Goal: Information Seeking & Learning: Learn about a topic

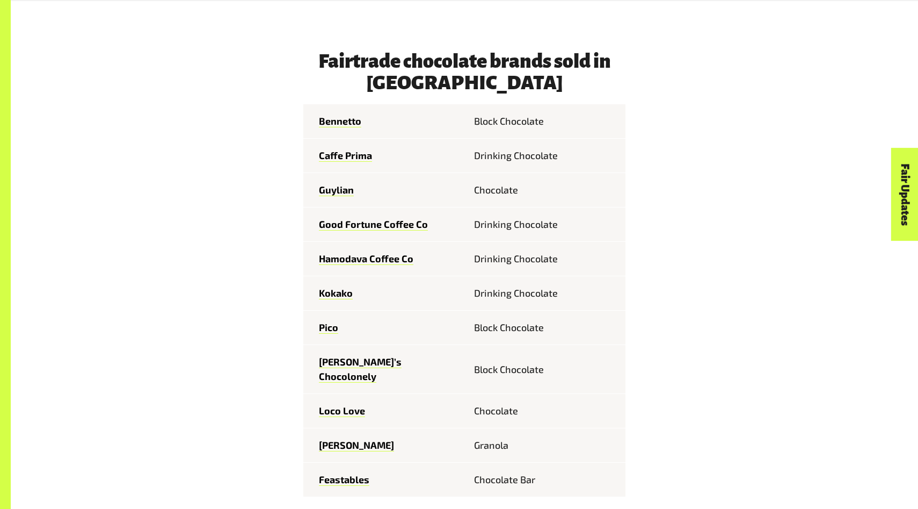
scroll to position [1224, 0]
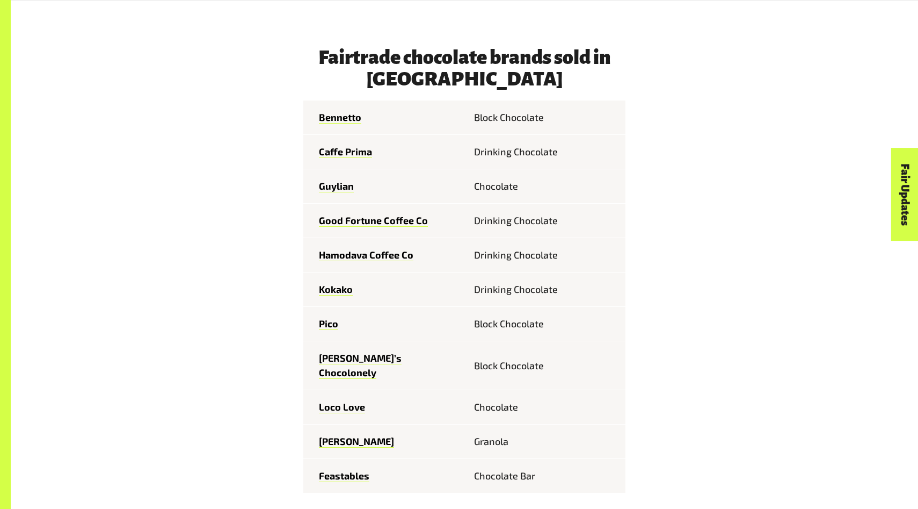
drag, startPoint x: 316, startPoint y: 102, endPoint x: 386, endPoint y: 451, distance: 356.4
click at [386, 451] on tbody "Bennetto Block Chocolate Caffe Prima Drinking Chocolate Guylian Chocolate Good …" at bounding box center [464, 296] width 322 height 393
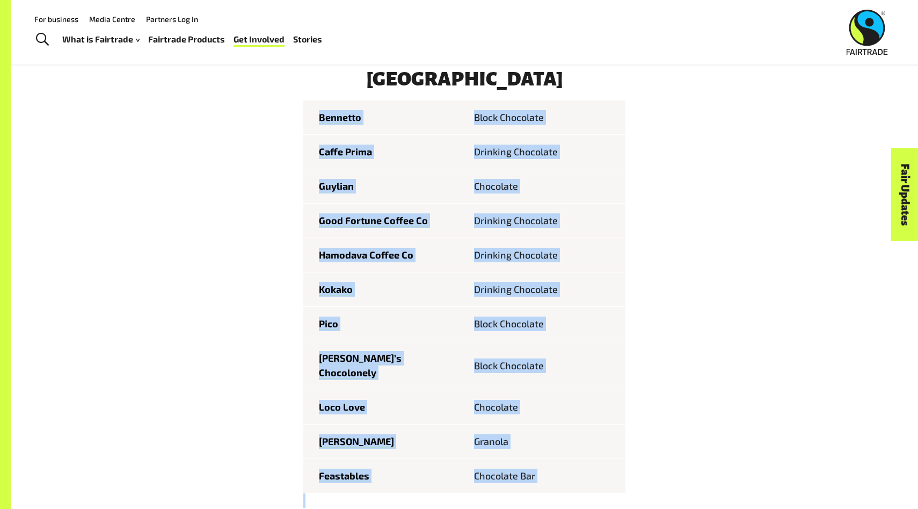
drag, startPoint x: 311, startPoint y: 104, endPoint x: 387, endPoint y: 469, distance: 373.1
copy span "Bennetto Block Chocolate Caffe Prima Drinking Chocolate Guylian Chocolate Good …"
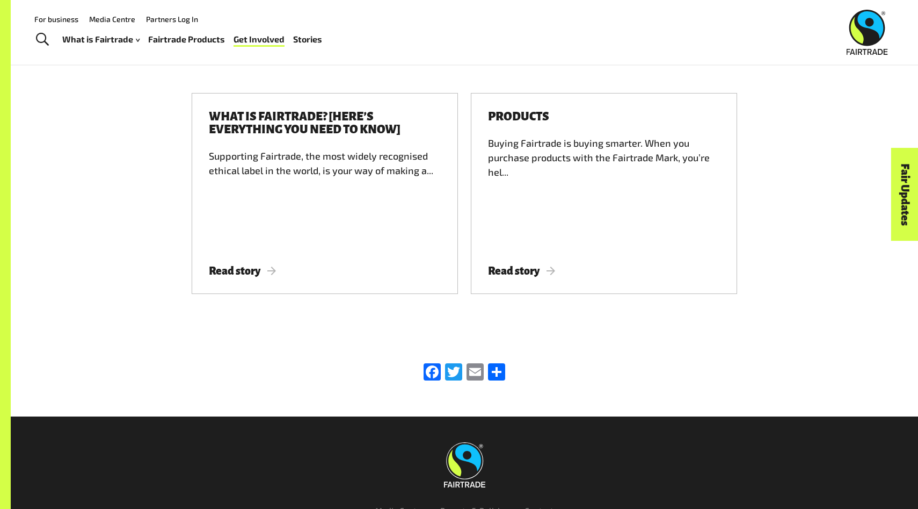
scroll to position [1742, 0]
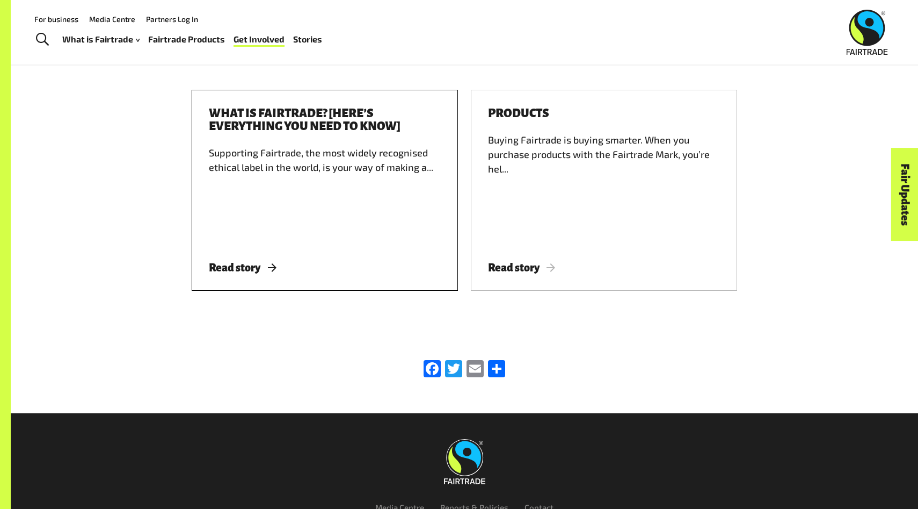
click at [398, 146] on div "Supporting Fairtrade, the most widely recognised ethical label in the world, is…" at bounding box center [325, 194] width 232 height 97
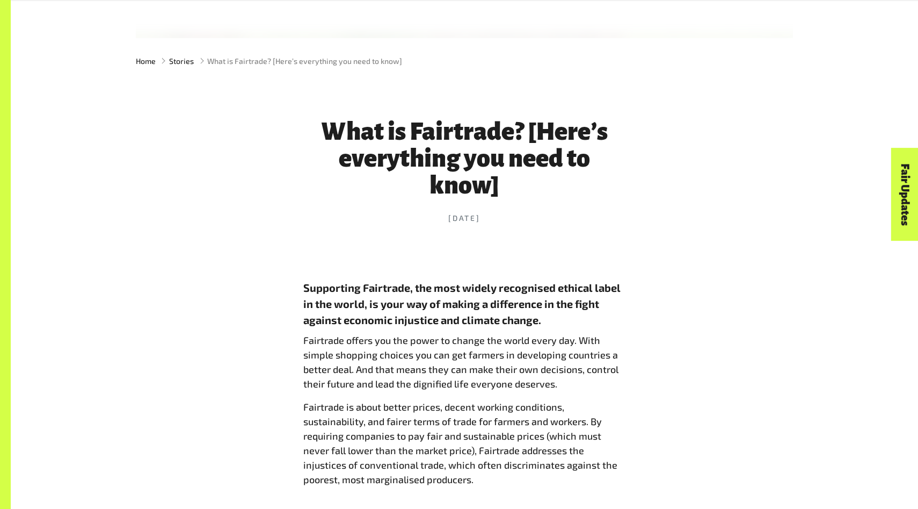
scroll to position [521, 0]
